Goal: Check status: Check status

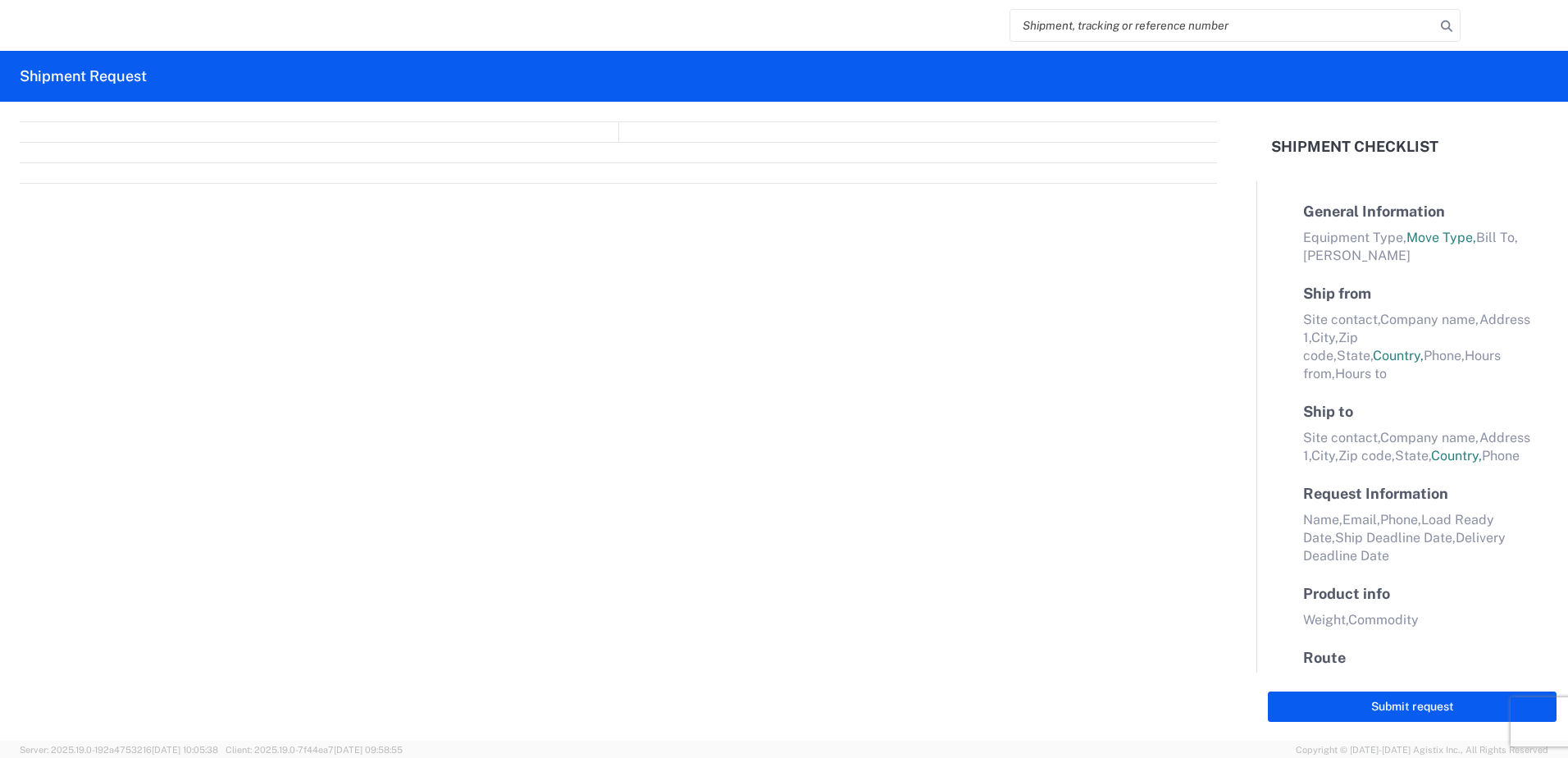
select select "FULL"
select select "LBS"
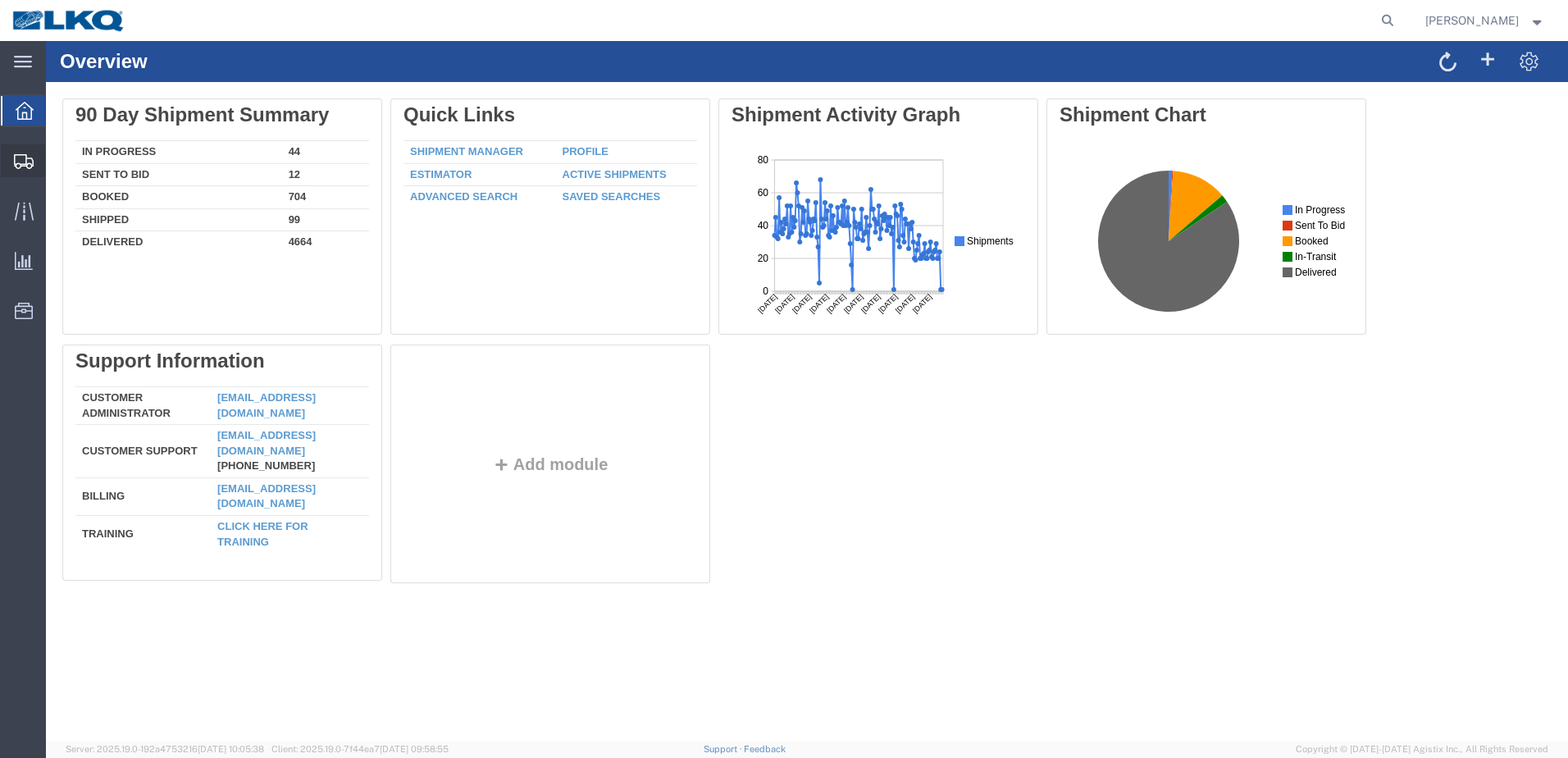
click at [56, 159] on span "Shipments" at bounding box center [51, 161] width 12 height 33
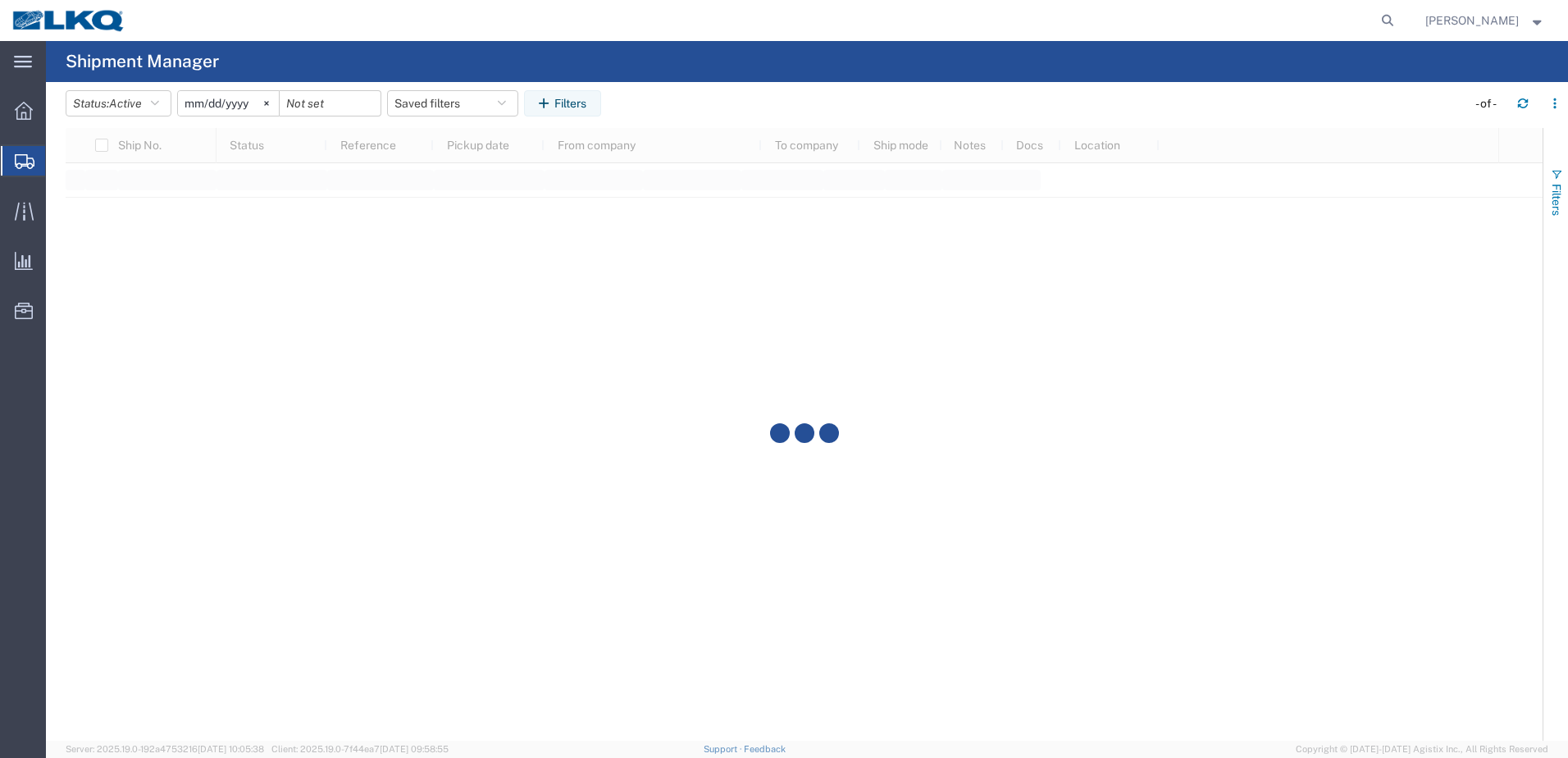
click at [1554, 170] on span "button" at bounding box center [1556, 175] width 13 height 13
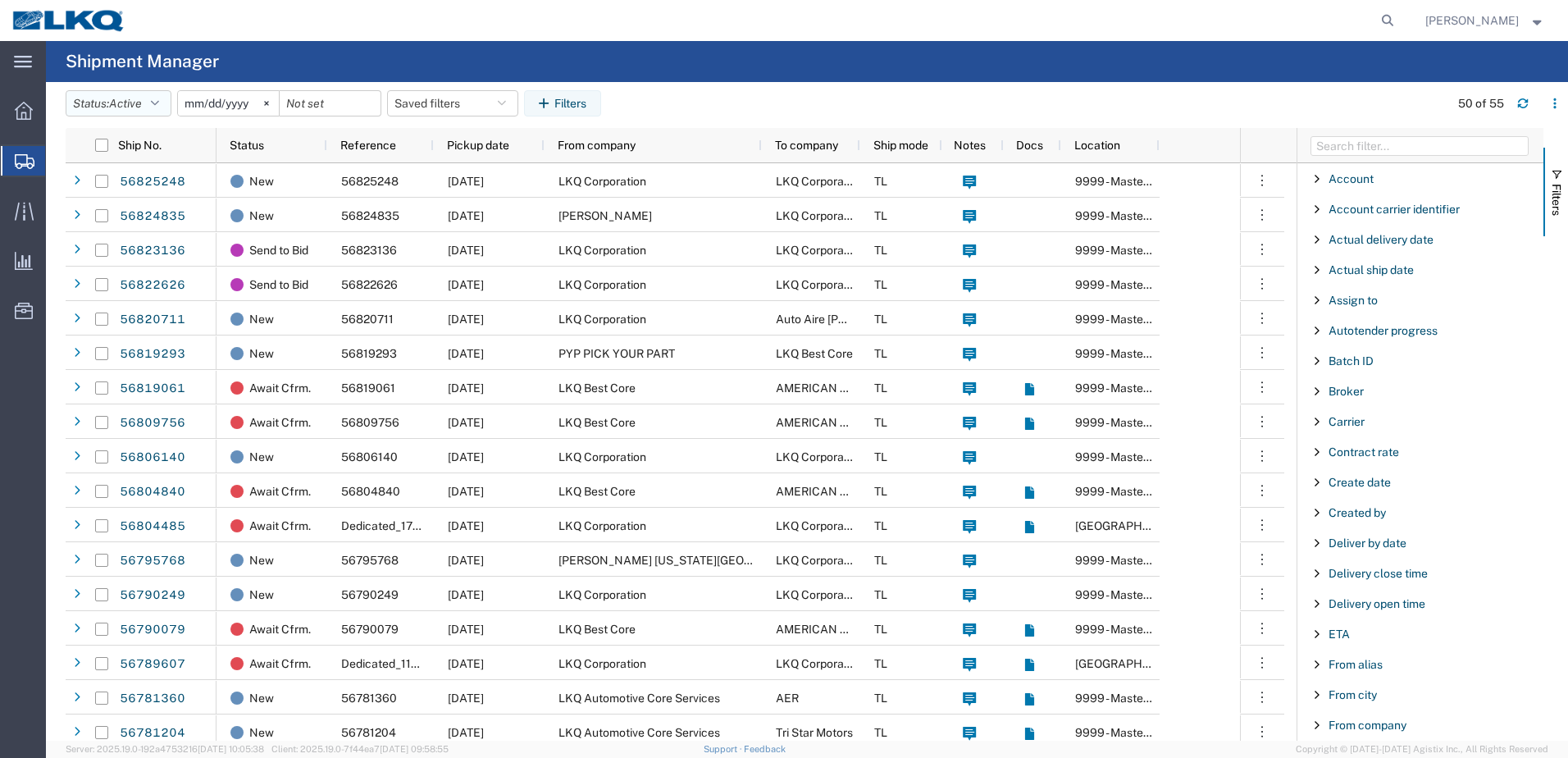
click at [159, 101] on icon "button" at bounding box center [155, 103] width 8 height 12
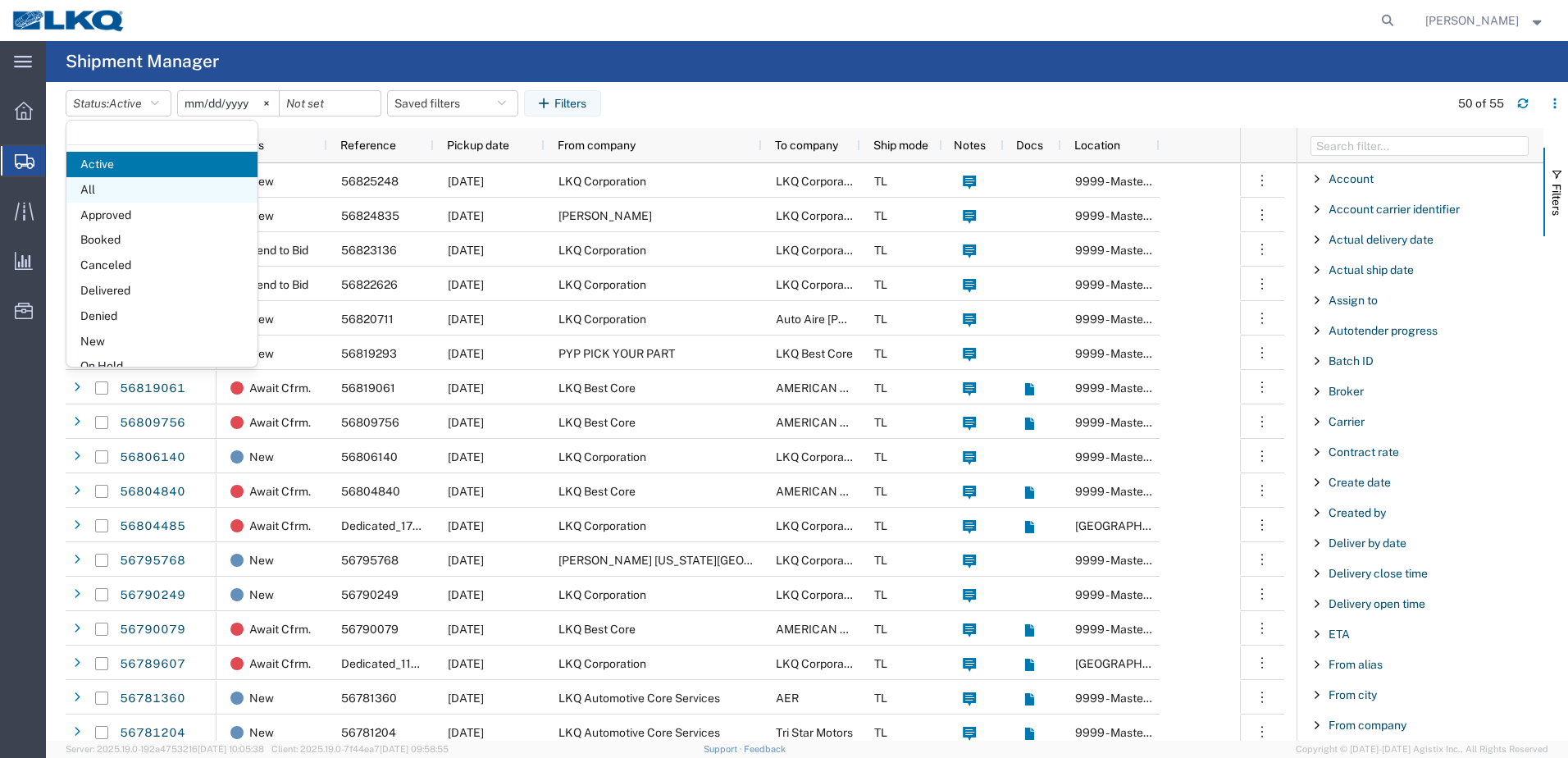
click at [85, 192] on span "All" at bounding box center [161, 190] width 191 height 25
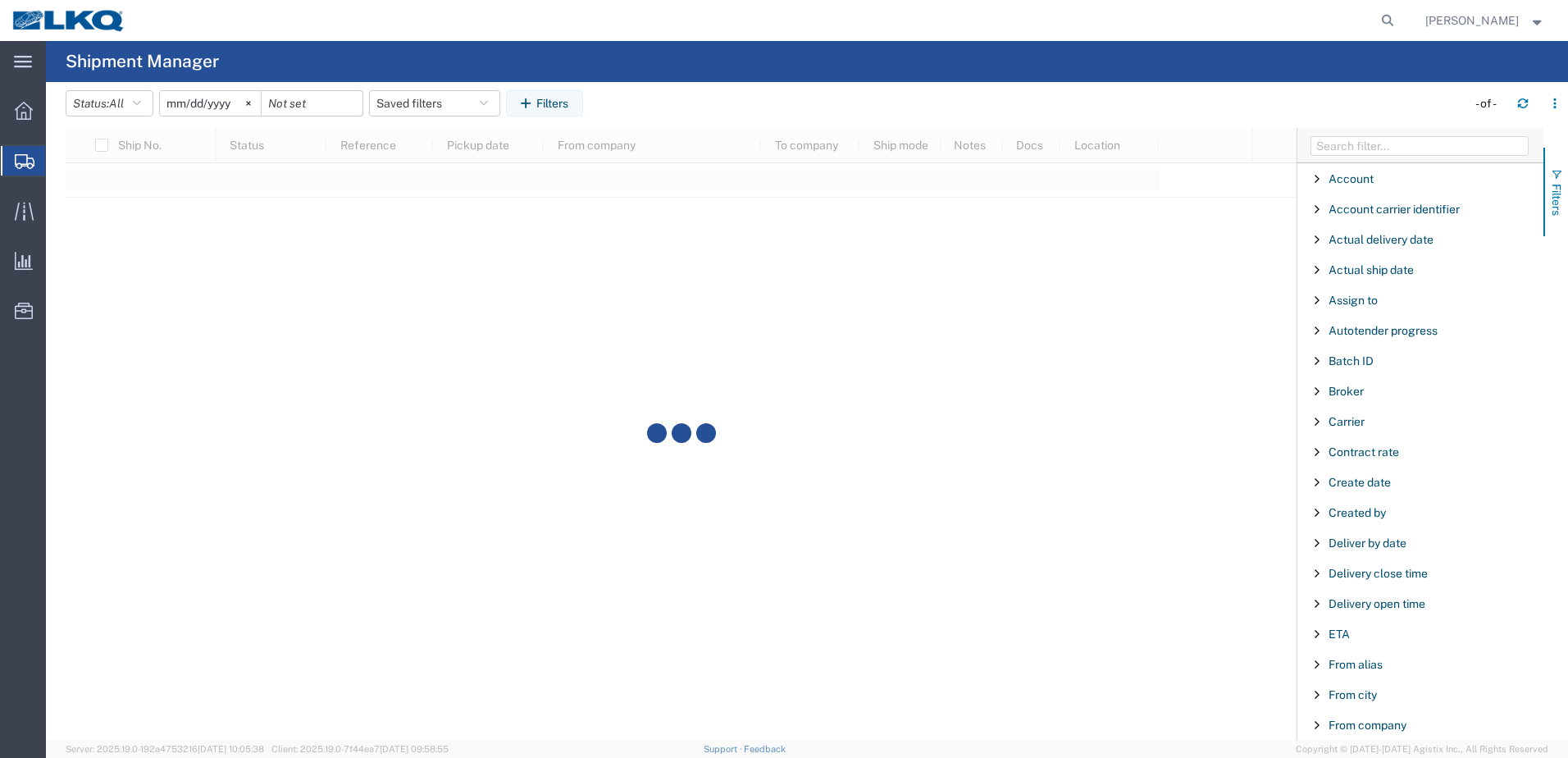
click at [1558, 171] on span "button" at bounding box center [1556, 175] width 13 height 13
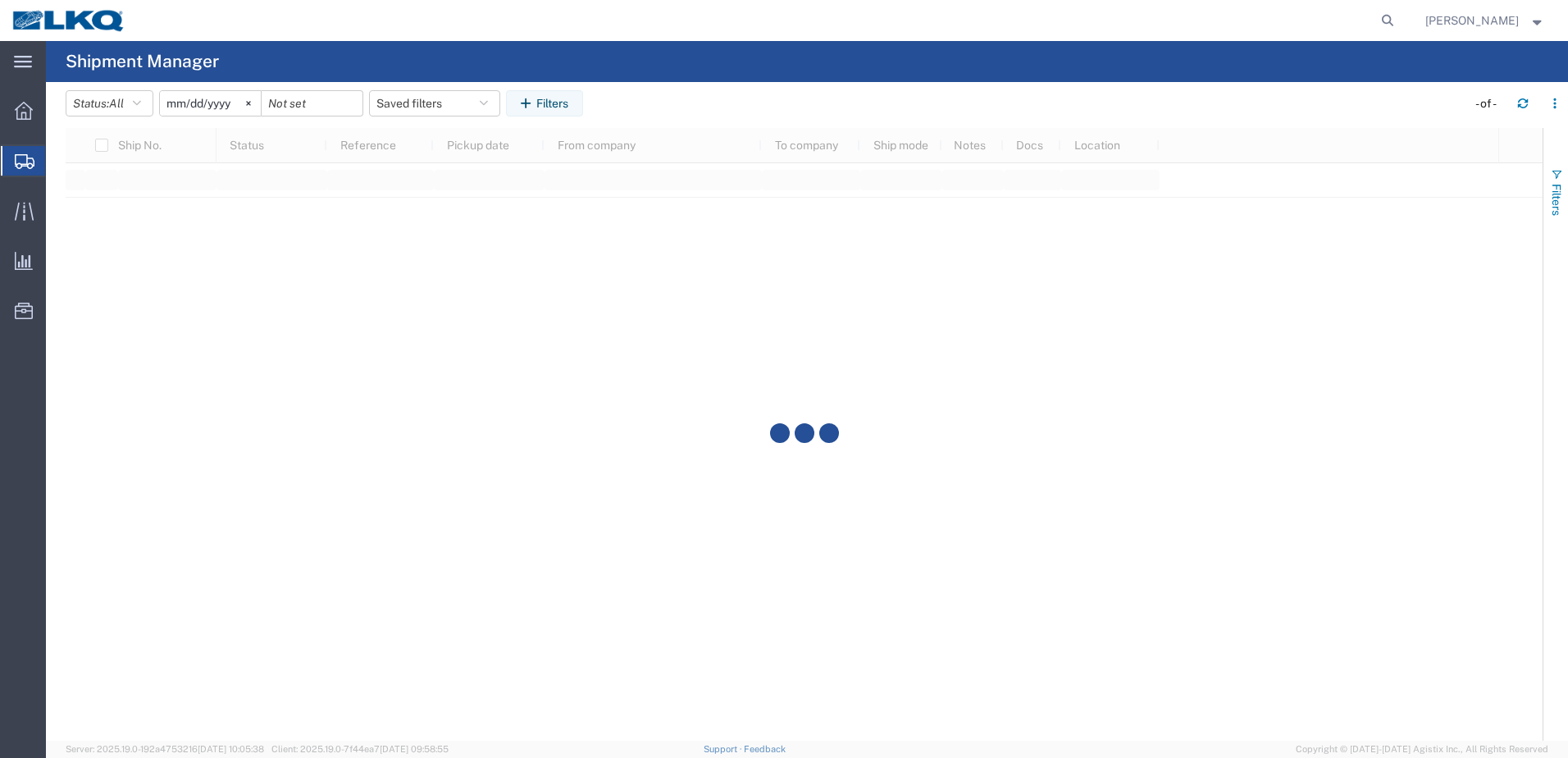
click at [1557, 171] on span "button" at bounding box center [1556, 175] width 13 height 13
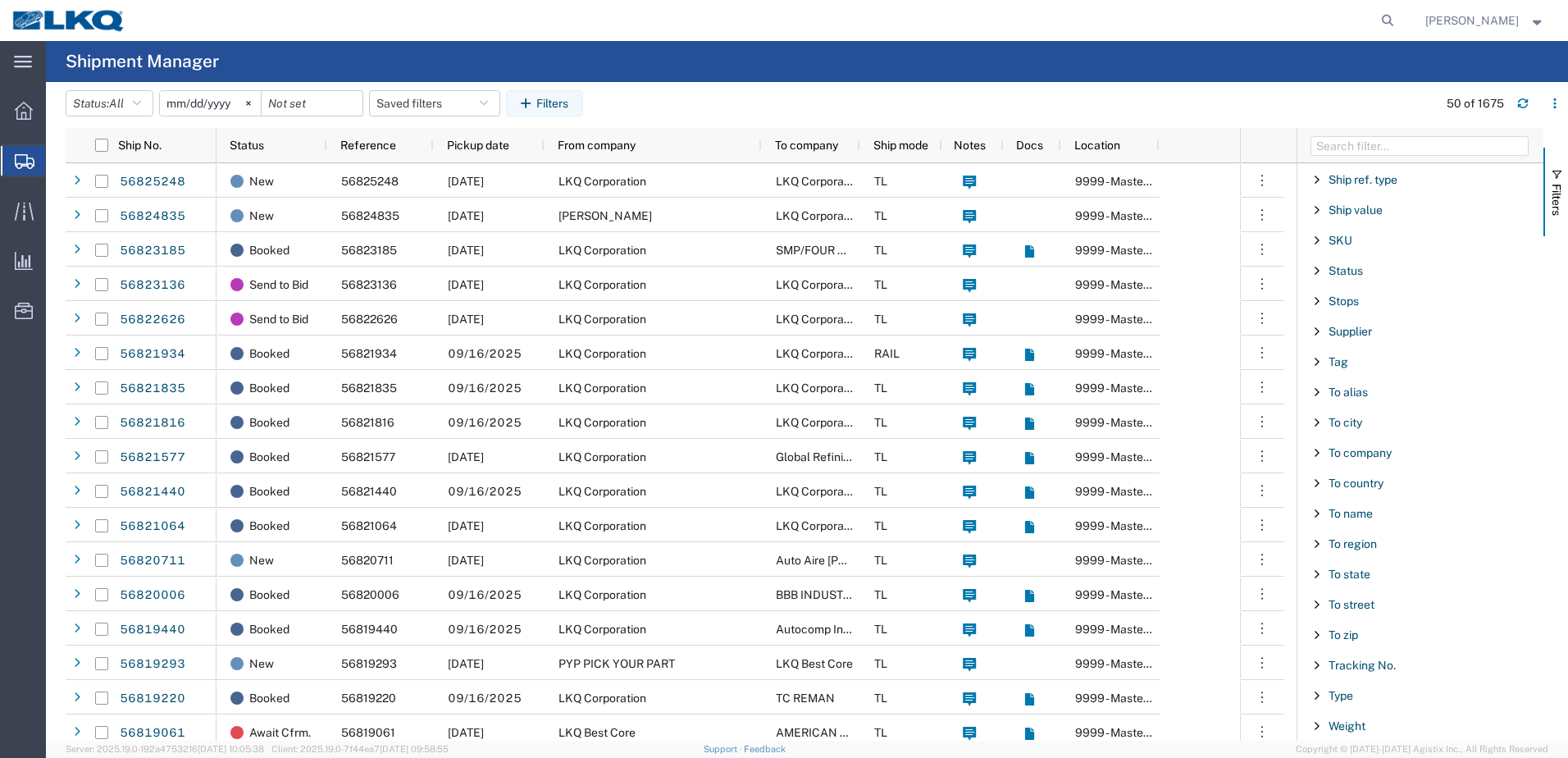
scroll to position [1098, 0]
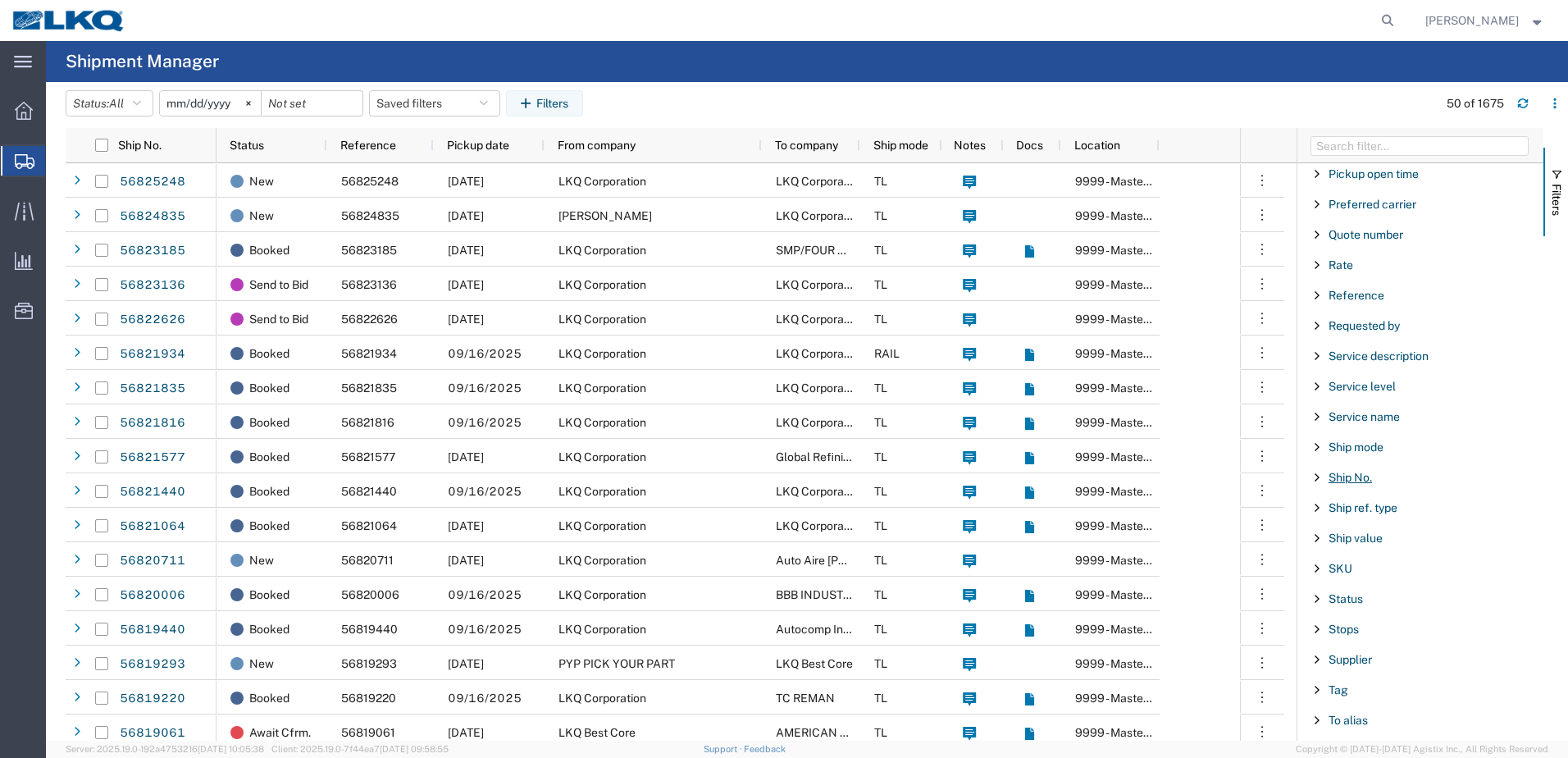
click at [1347, 478] on span "Ship No." at bounding box center [1350, 477] width 44 height 13
click at [1348, 548] on input "Filter Value" at bounding box center [1426, 545] width 215 height 19
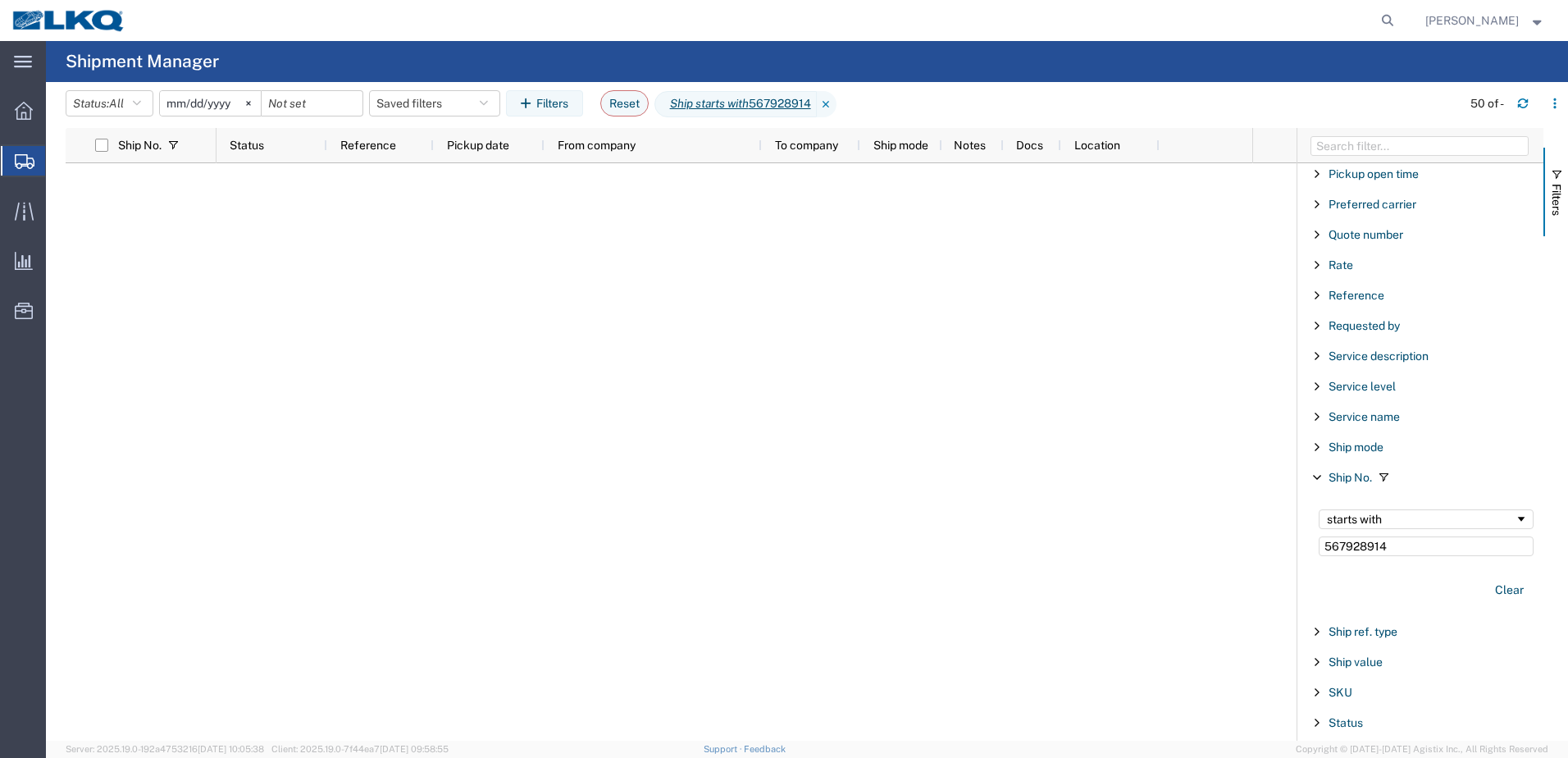
drag, startPoint x: 1401, startPoint y: 539, endPoint x: 1093, endPoint y: 515, distance: 308.9
click at [1098, 516] on div "Ship No. Status Reference Pickup date From company To company Ship mode Notes D…" at bounding box center [817, 434] width 1502 height 613
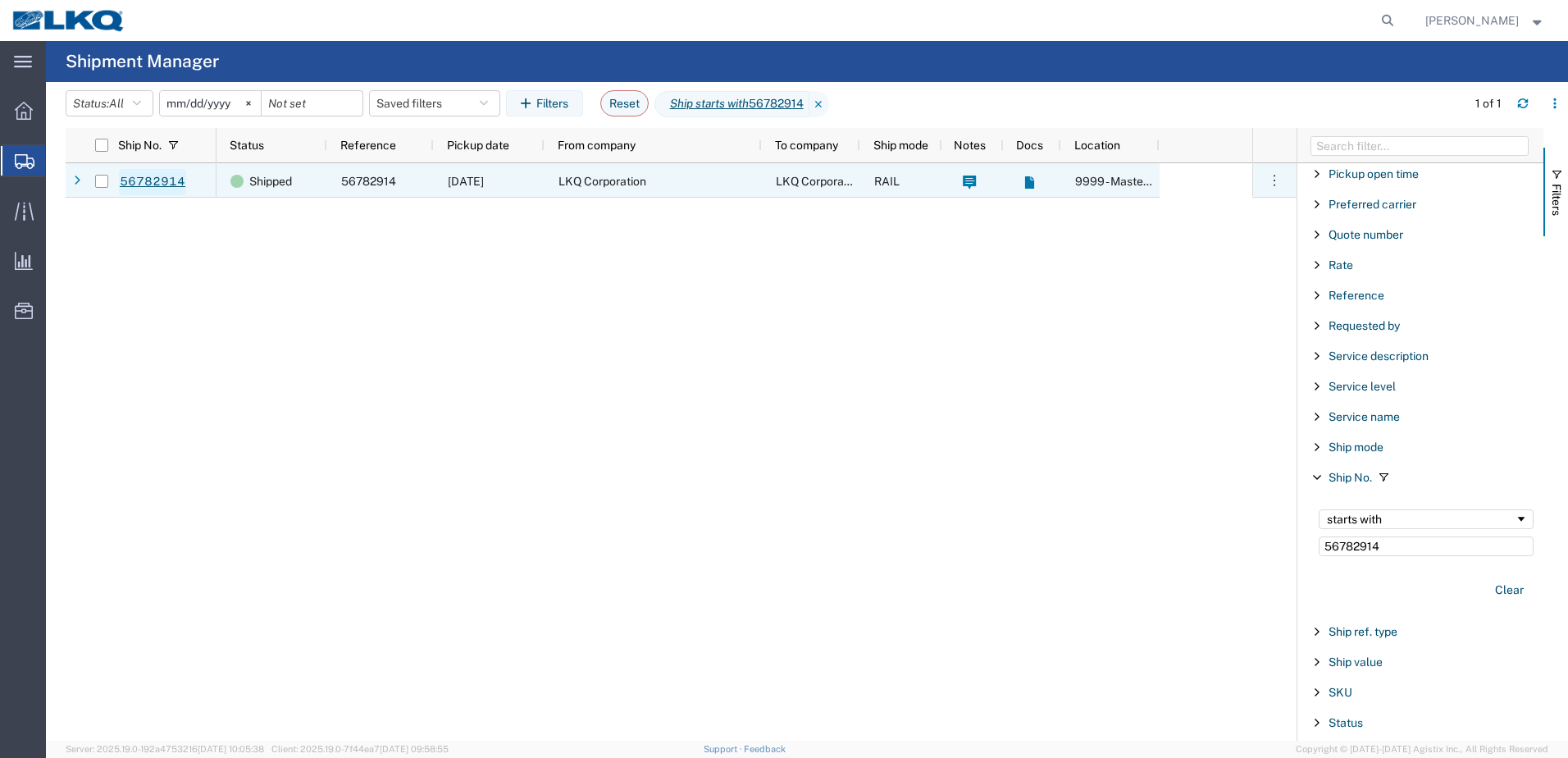
type input "56782914"
click at [123, 182] on link "56782914" at bounding box center [152, 182] width 67 height 26
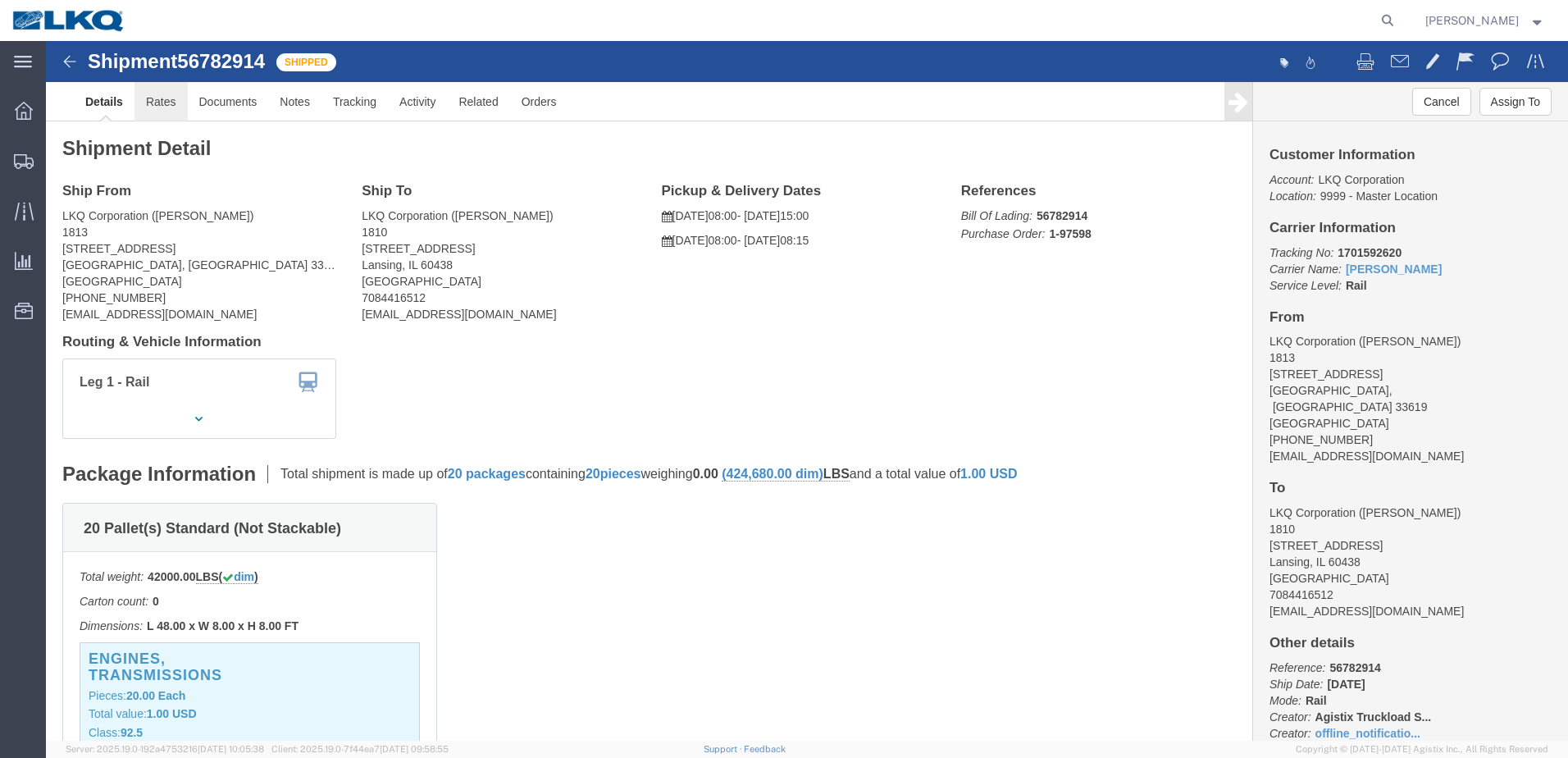
click link "Rates"
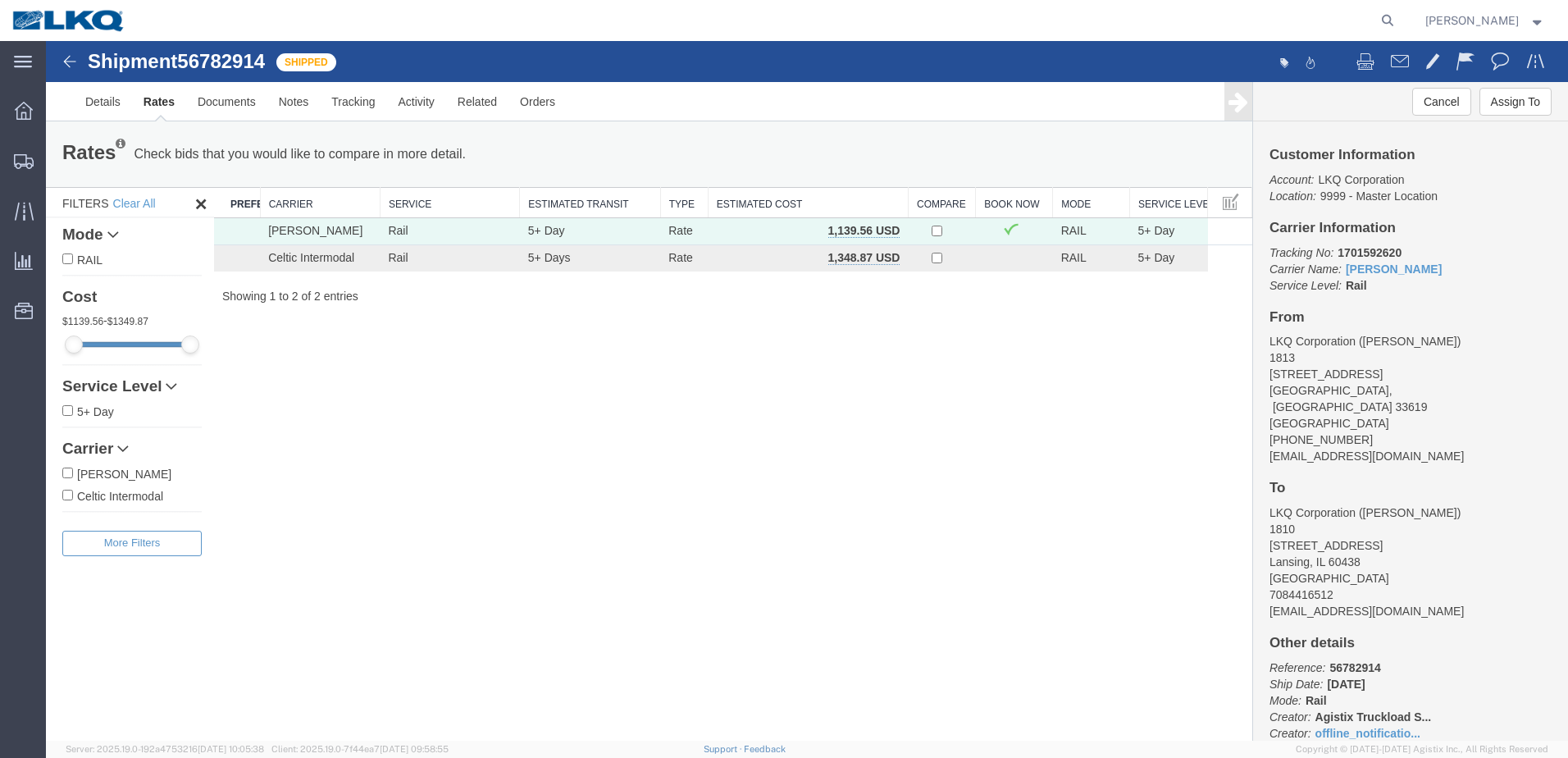
click at [66, 60] on img at bounding box center [69, 61] width 19 height 19
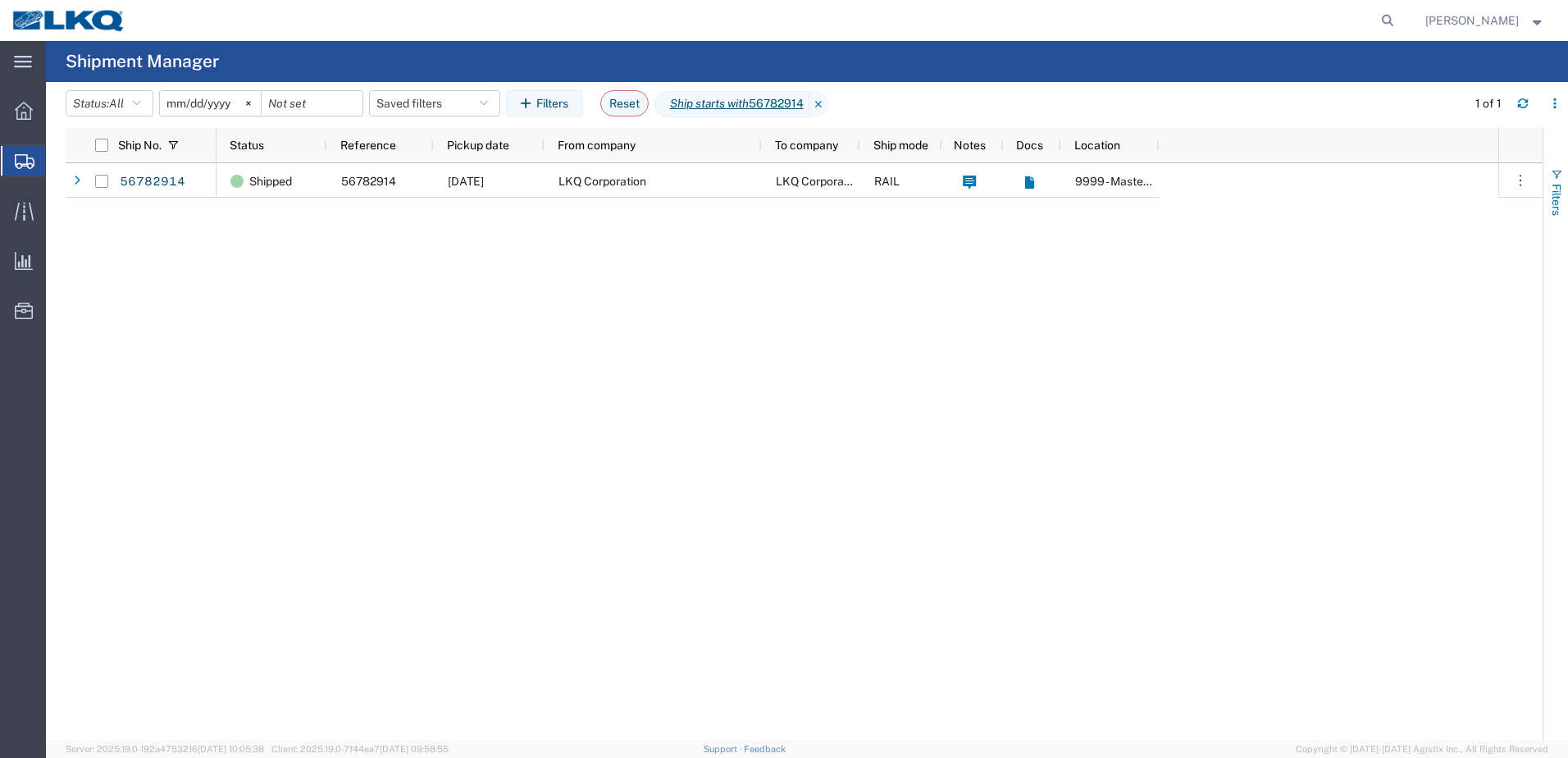
click at [1557, 176] on span "button" at bounding box center [1556, 175] width 13 height 13
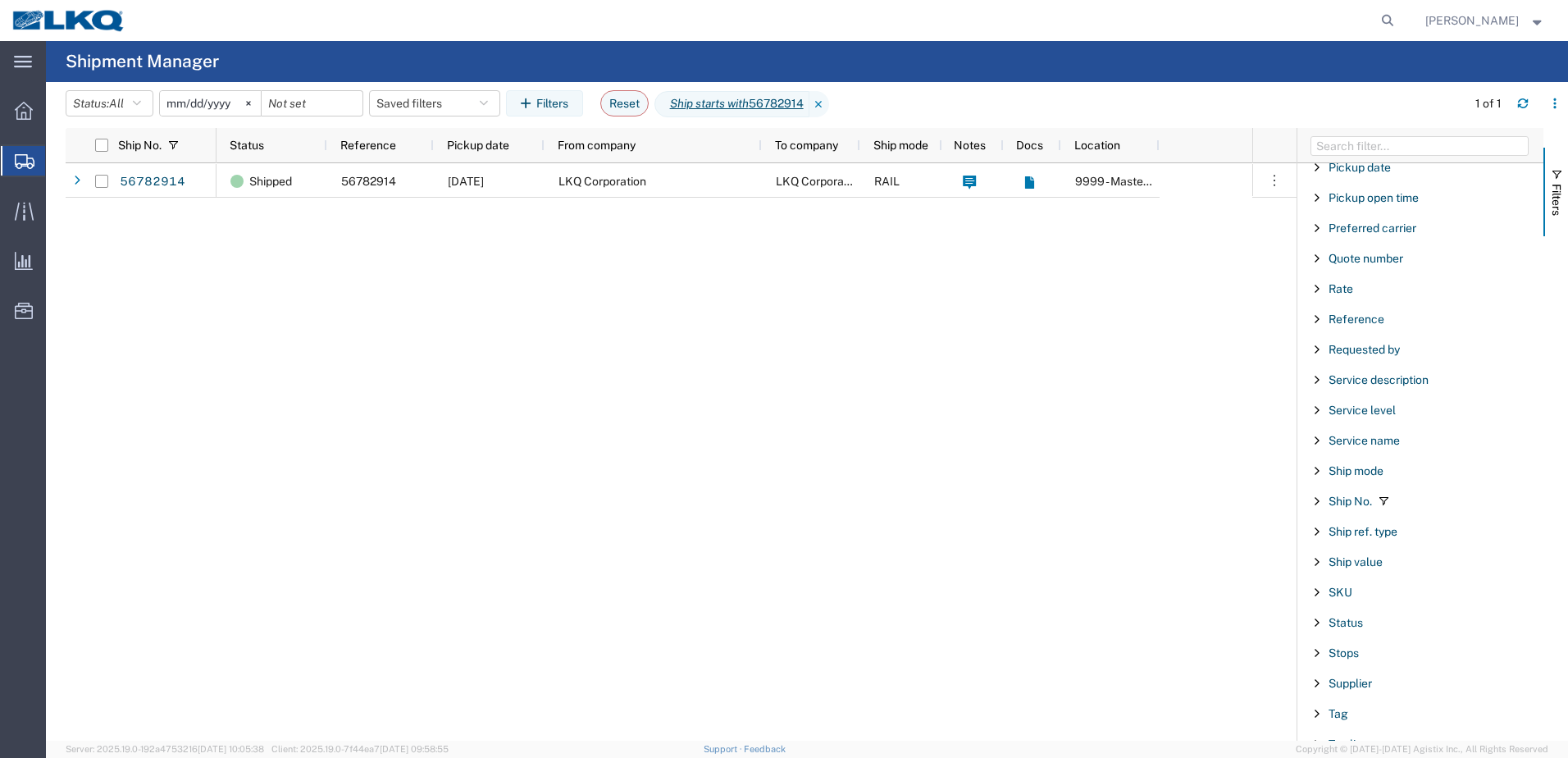
scroll to position [1148, 0]
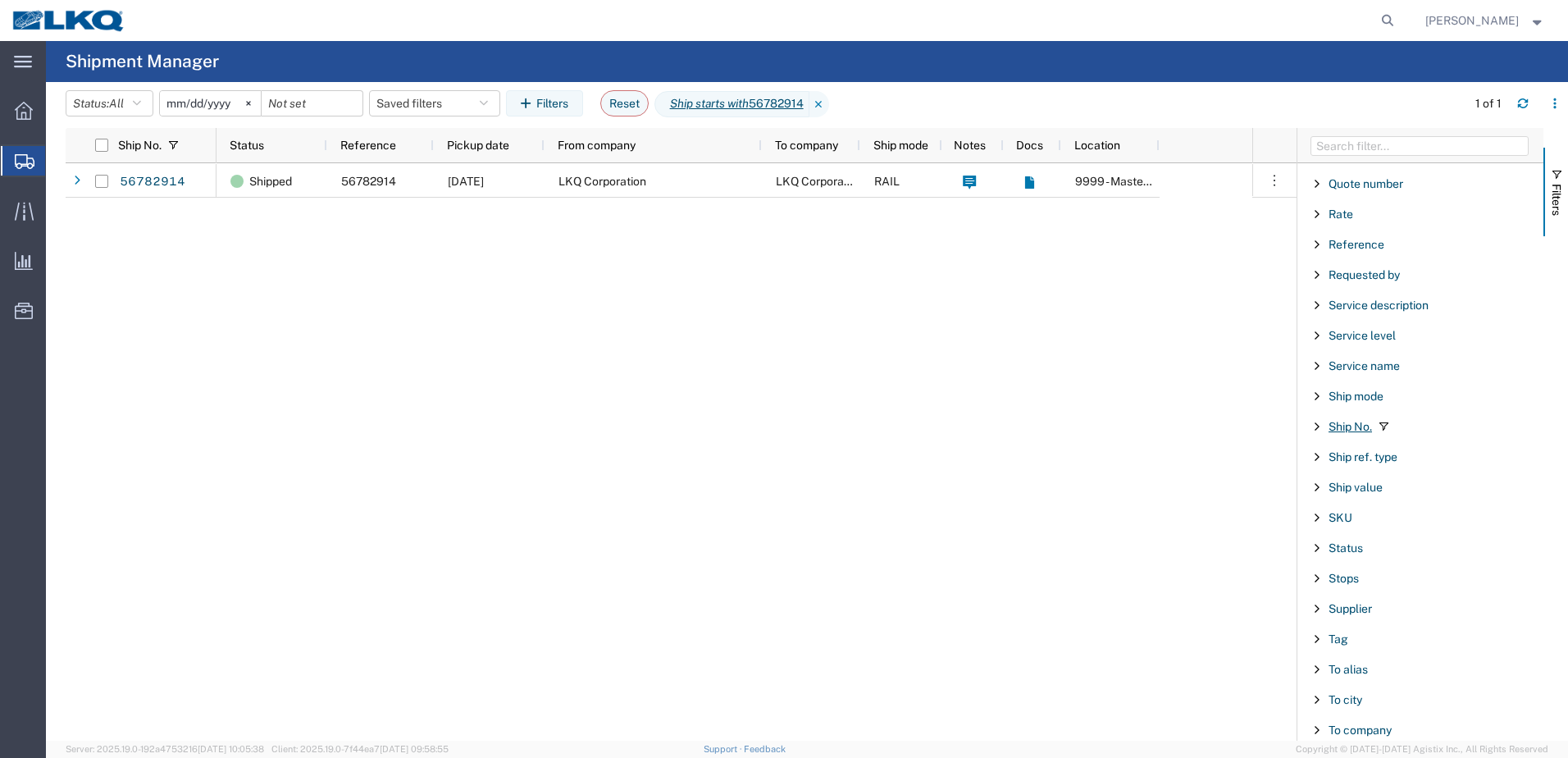
click at [1365, 432] on span "Ship No." at bounding box center [1350, 427] width 44 height 13
drag, startPoint x: 1382, startPoint y: 493, endPoint x: 984, endPoint y: 467, distance: 398.8
click at [1092, 483] on div "Ship No. Status Reference Pickup date From company To company Ship mode Notes D…" at bounding box center [817, 434] width 1502 height 613
drag, startPoint x: 1380, startPoint y: 495, endPoint x: 1171, endPoint y: 470, distance: 210.5
click at [1191, 478] on div "Ship No. Status Reference Pickup date From company To company Ship mode Notes D…" at bounding box center [817, 434] width 1502 height 613
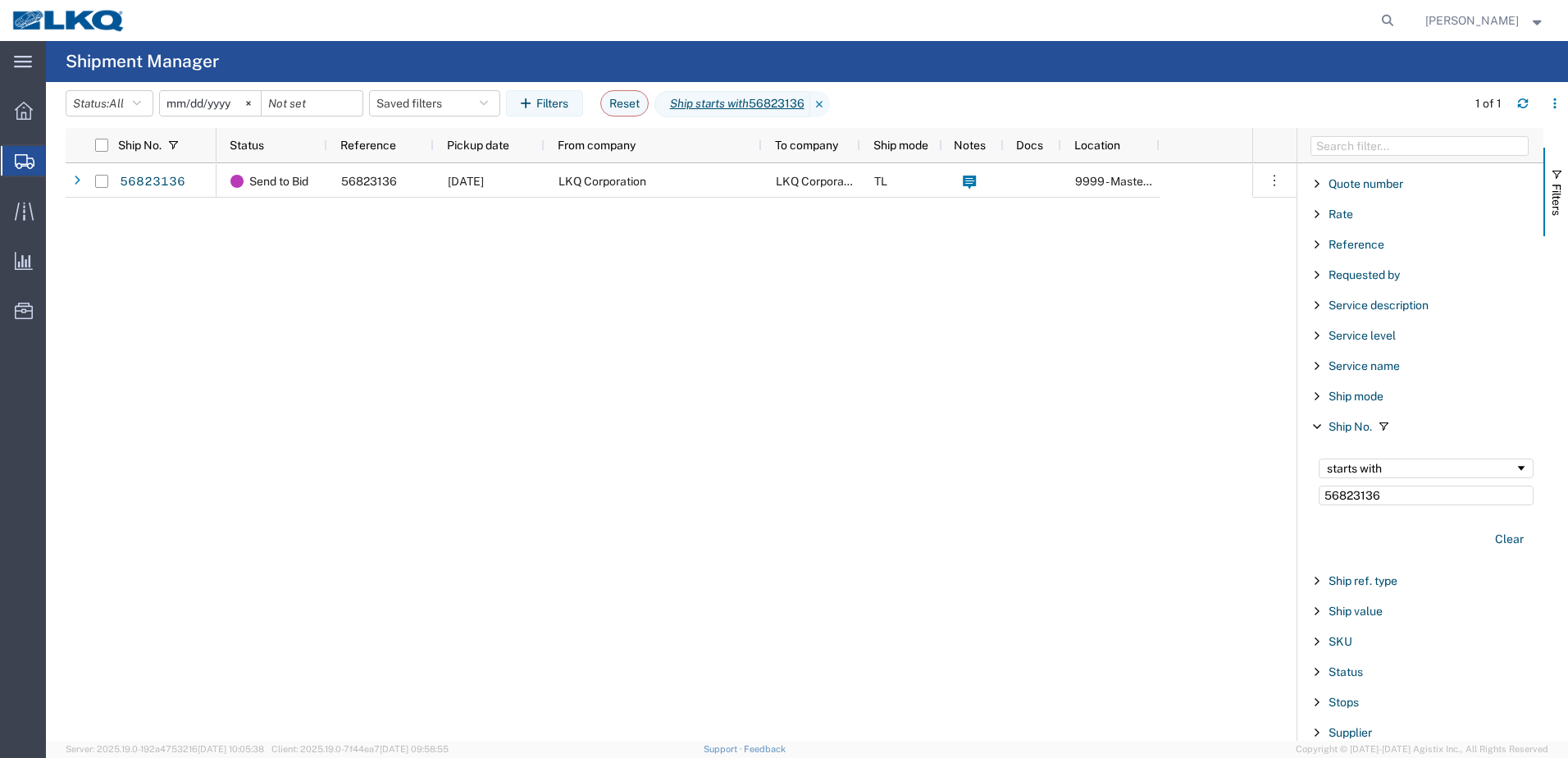
type input "56823136"
